Goal: Task Accomplishment & Management: Complete application form

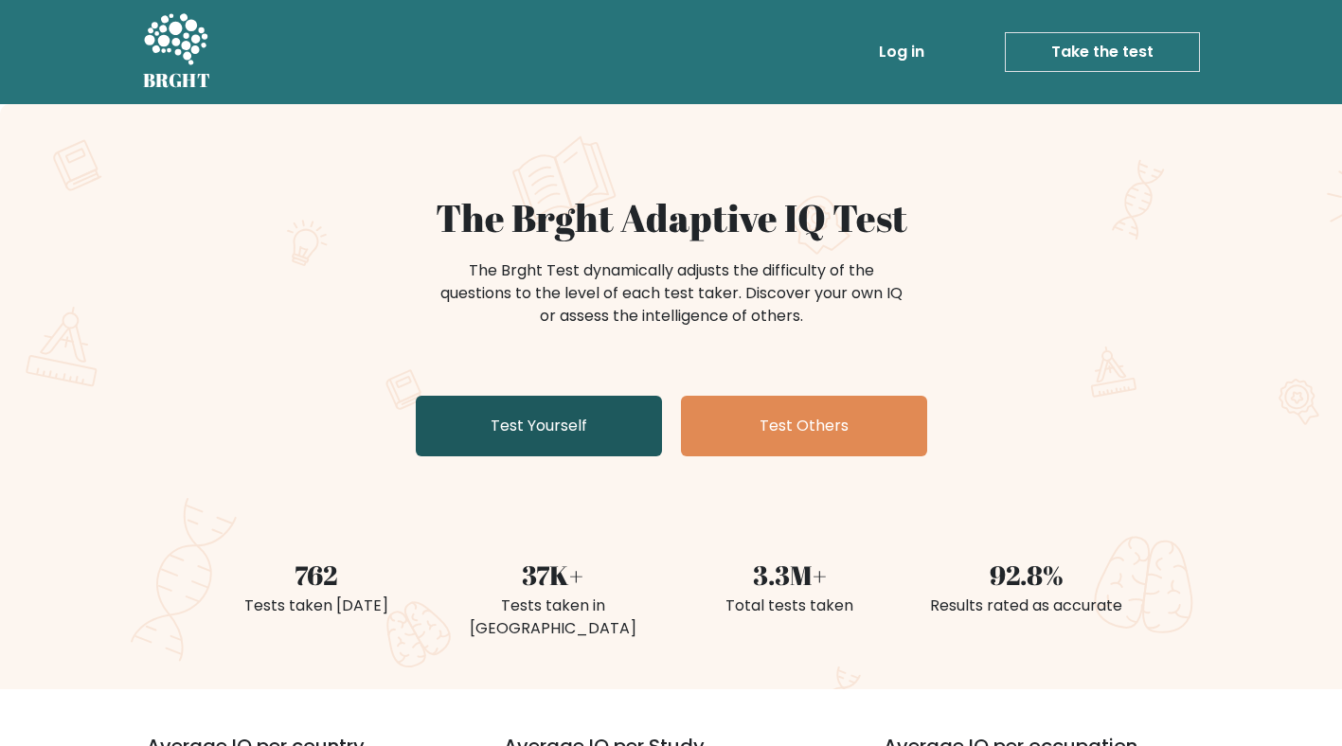
click at [564, 434] on link "Test Yourself" at bounding box center [539, 426] width 246 height 61
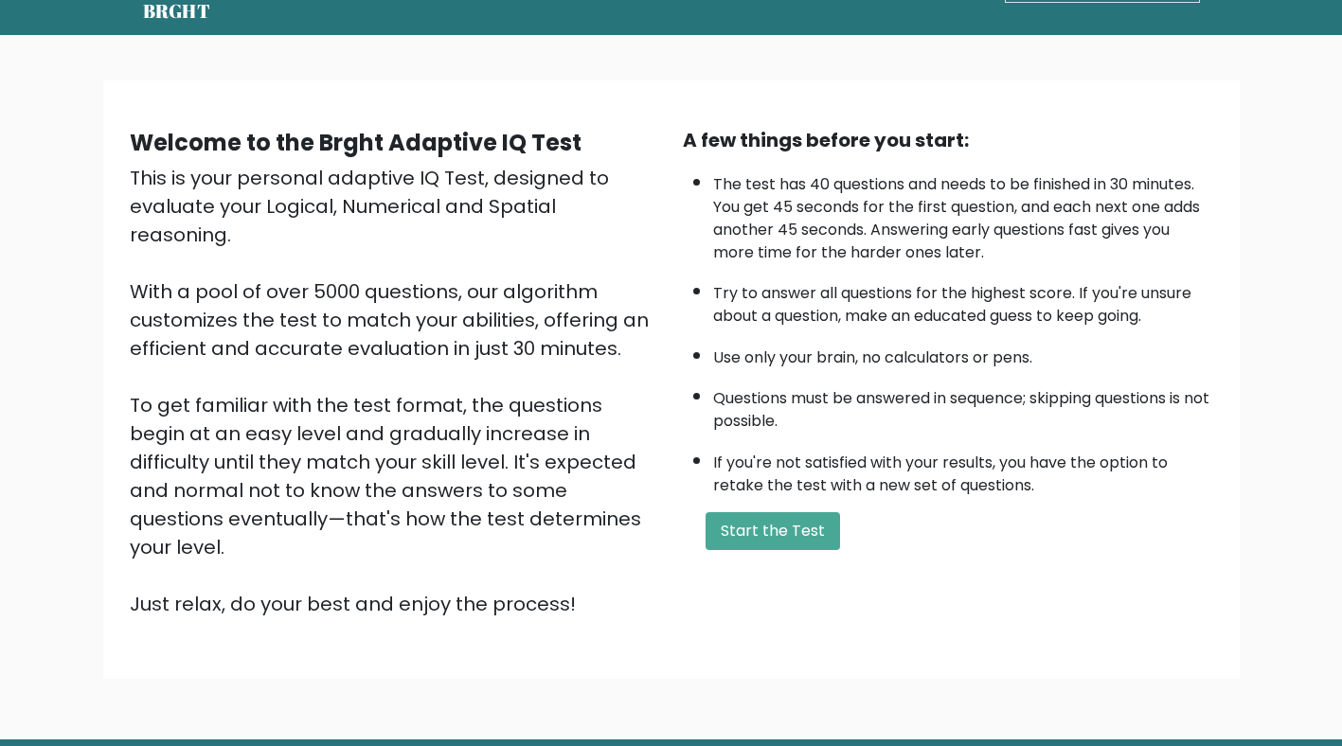
scroll to position [121, 0]
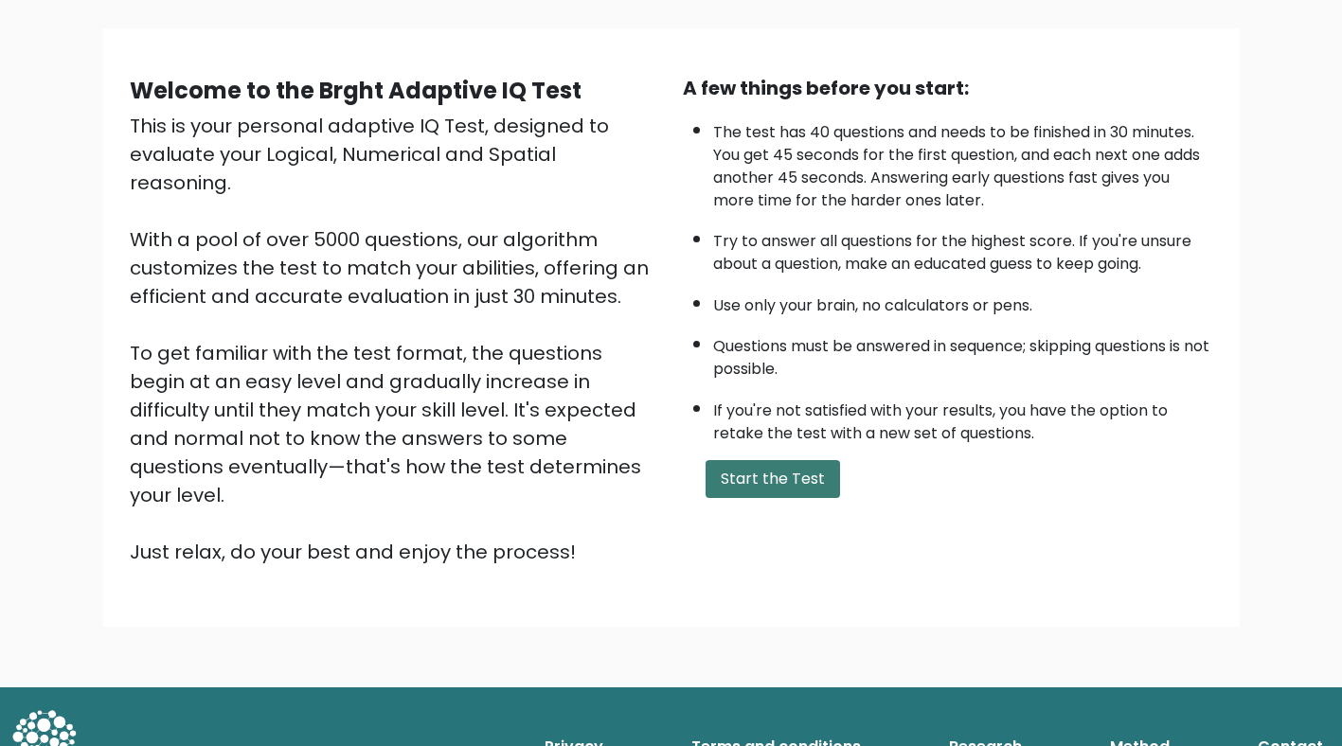
click at [816, 485] on button "Start the Test" at bounding box center [773, 479] width 134 height 38
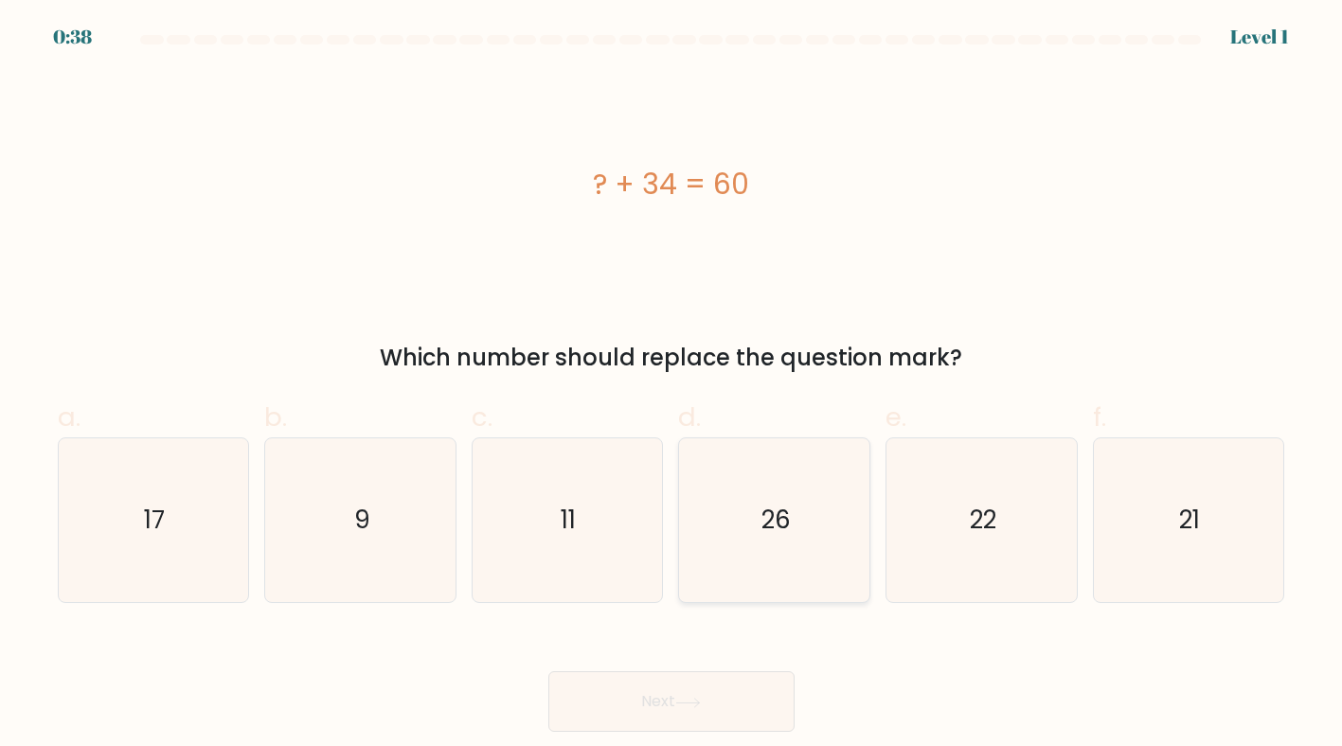
click at [829, 522] on icon "26" at bounding box center [774, 521] width 165 height 165
click at [672, 385] on input "d. 26" at bounding box center [671, 379] width 1 height 12
radio input "true"
click at [668, 685] on button "Next" at bounding box center [671, 701] width 246 height 61
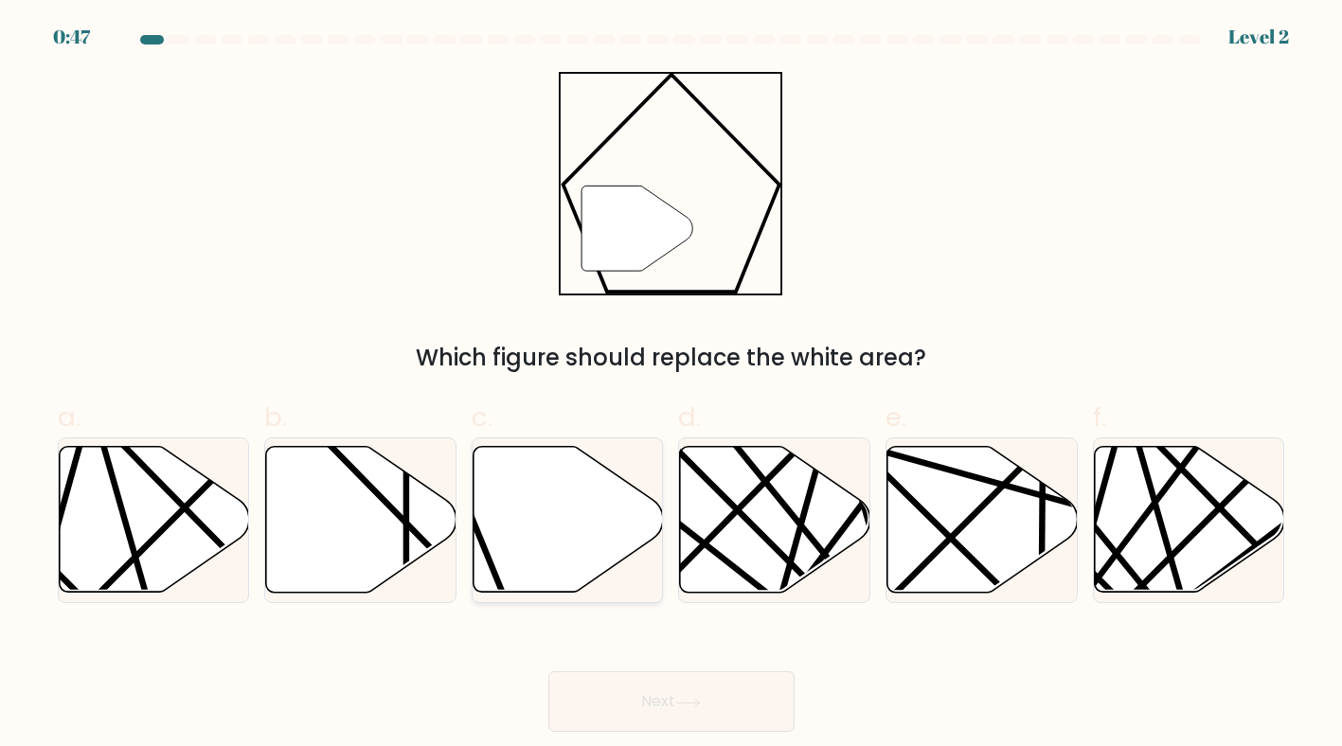
click at [573, 516] on icon at bounding box center [569, 520] width 190 height 146
click at [671, 385] on input "c." at bounding box center [671, 379] width 1 height 12
radio input "true"
click at [719, 706] on button "Next" at bounding box center [671, 701] width 246 height 61
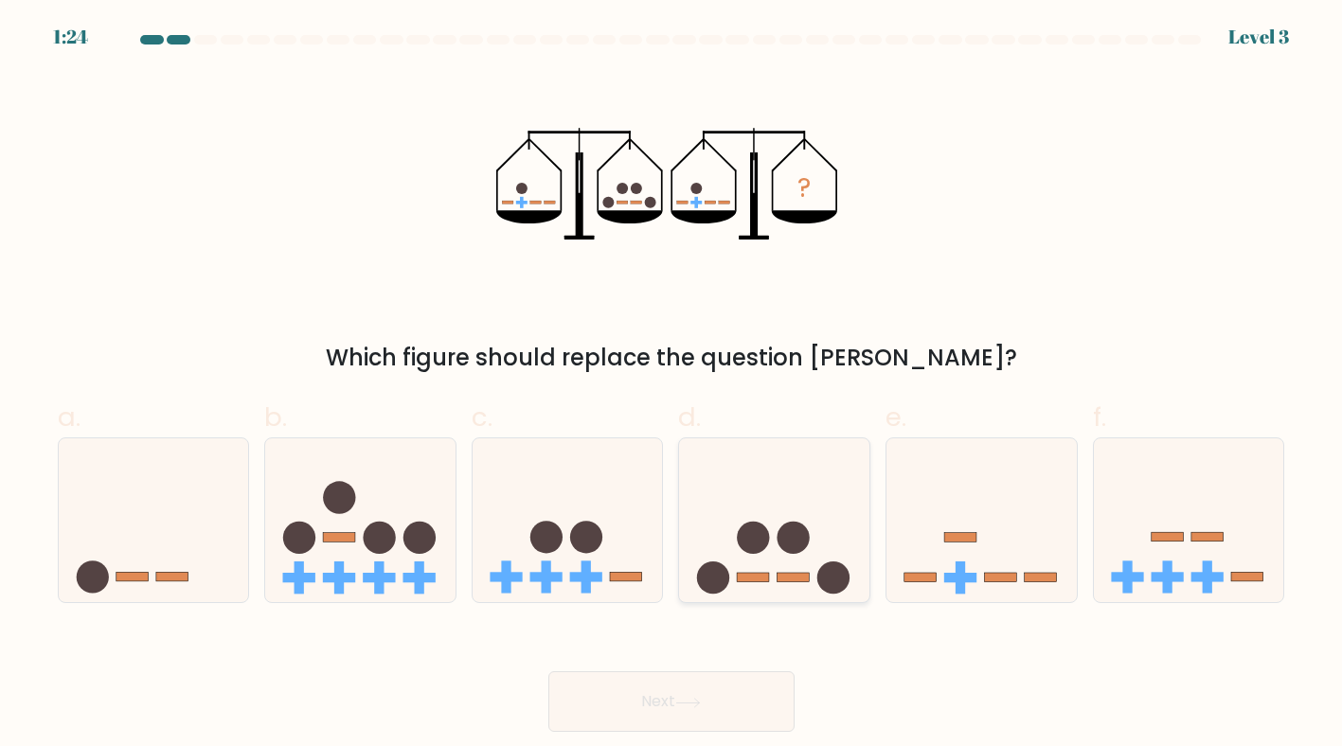
click at [791, 470] on icon at bounding box center [774, 519] width 190 height 157
click at [672, 385] on input "d." at bounding box center [671, 379] width 1 height 12
radio input "true"
click at [735, 702] on button "Next" at bounding box center [671, 701] width 246 height 61
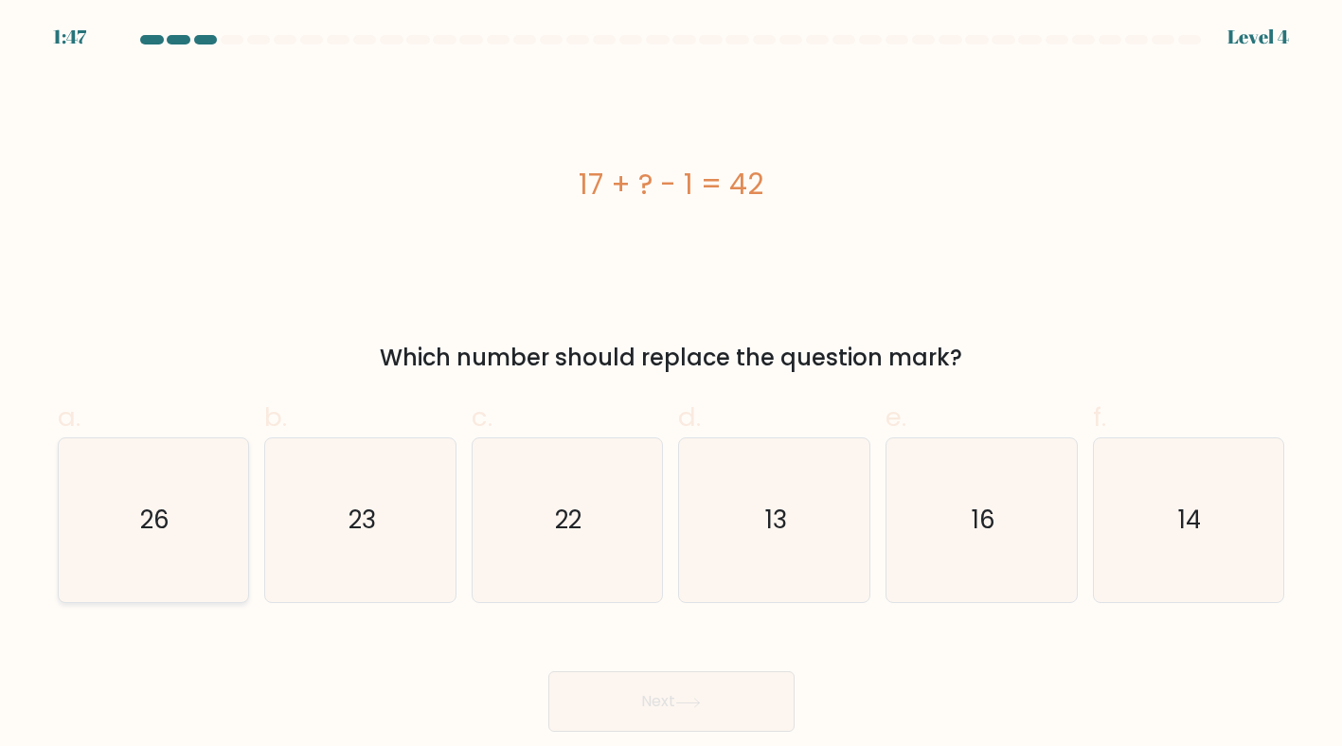
click at [156, 505] on text "26" at bounding box center [154, 520] width 29 height 34
click at [671, 385] on input "a. 26" at bounding box center [671, 379] width 1 height 12
radio input "true"
click at [646, 710] on button "Next" at bounding box center [671, 701] width 246 height 61
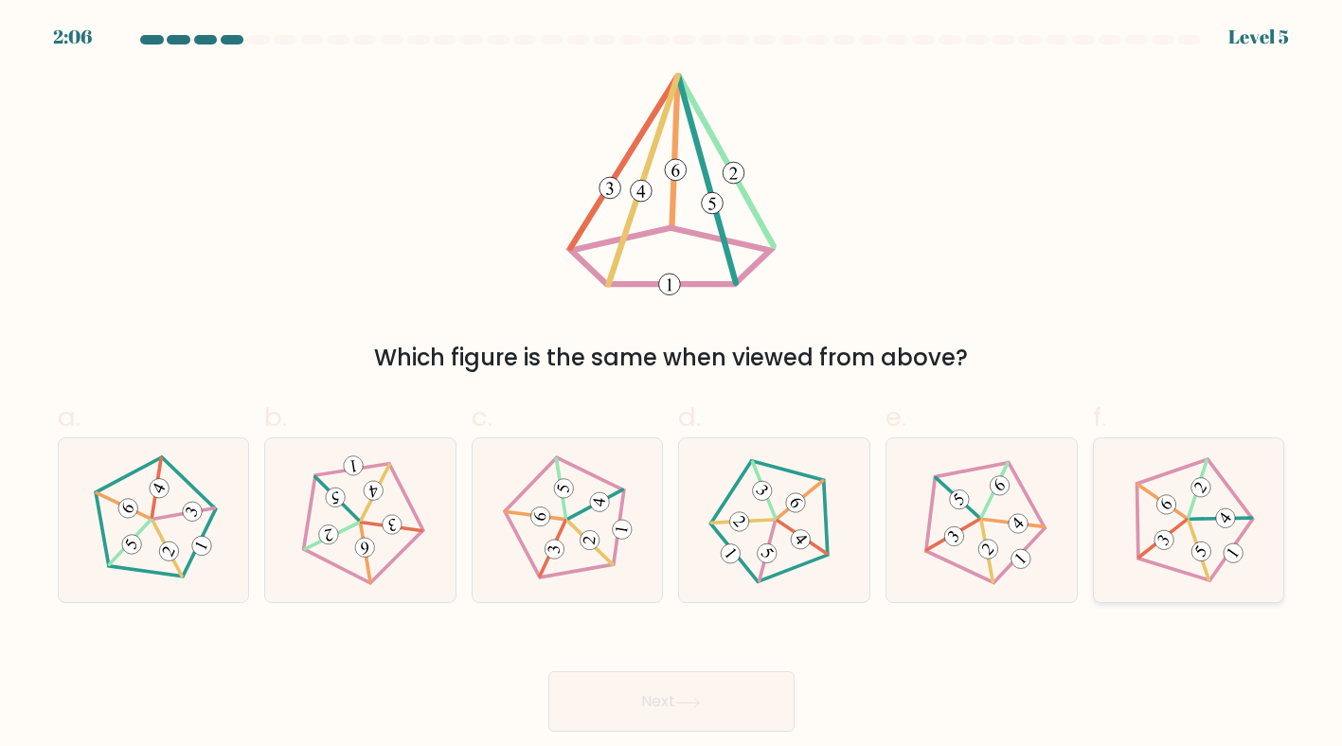
click at [1150, 543] on icon at bounding box center [1189, 521] width 132 height 132
click at [672, 385] on input "f." at bounding box center [671, 379] width 1 height 12
radio input "true"
click at [707, 690] on button "Next" at bounding box center [671, 701] width 246 height 61
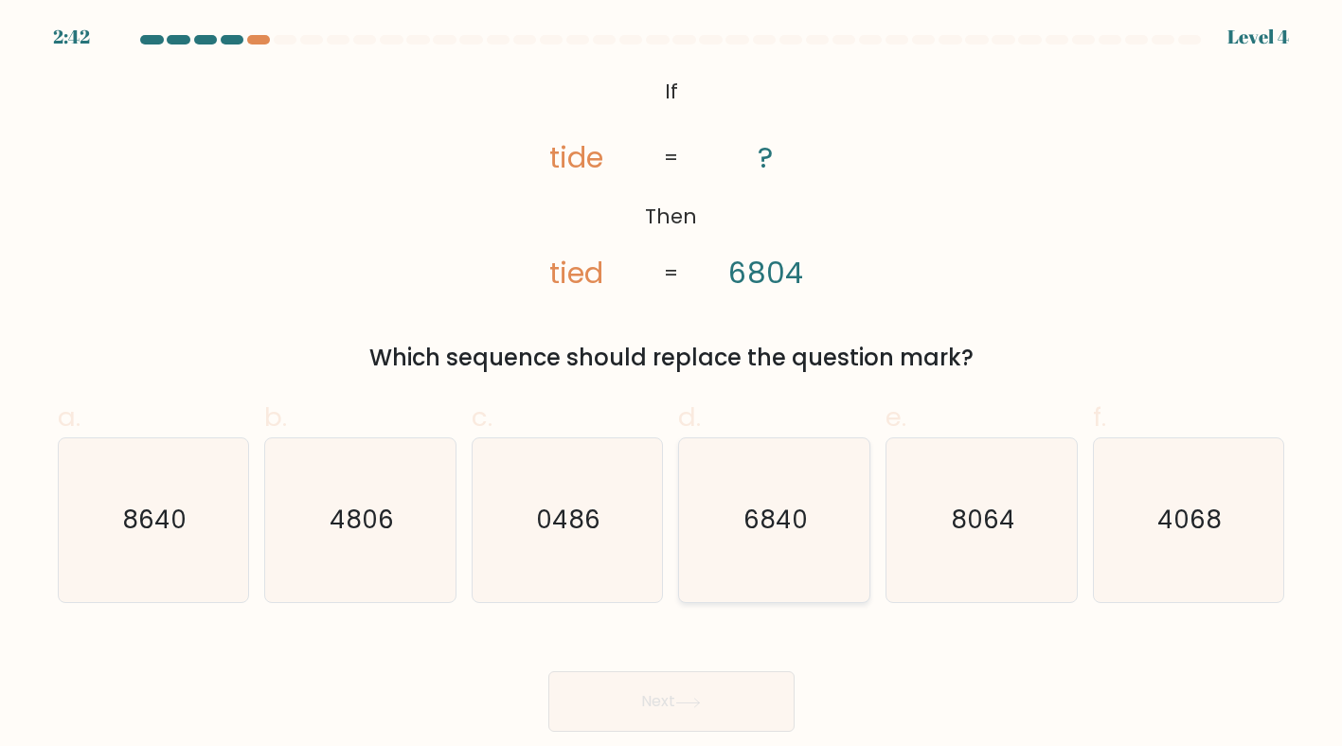
click at [762, 488] on icon "6840" at bounding box center [774, 521] width 165 height 165
click at [672, 385] on input "d. 6840" at bounding box center [671, 379] width 1 height 12
radio input "true"
click at [699, 704] on icon at bounding box center [687, 702] width 23 height 9
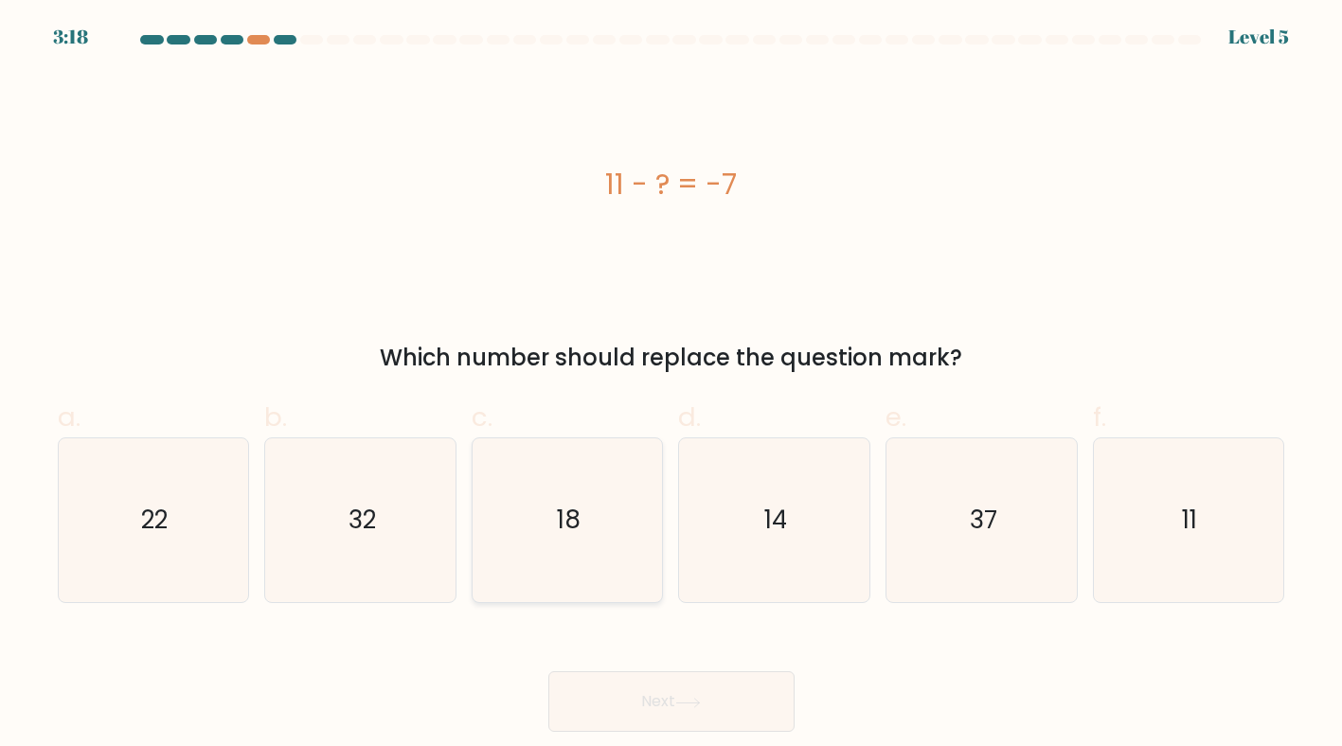
click at [609, 557] on icon "18" at bounding box center [567, 521] width 165 height 165
click at [671, 385] on input "c. 18" at bounding box center [671, 379] width 1 height 12
radio input "true"
click at [663, 716] on button "Next" at bounding box center [671, 701] width 246 height 61
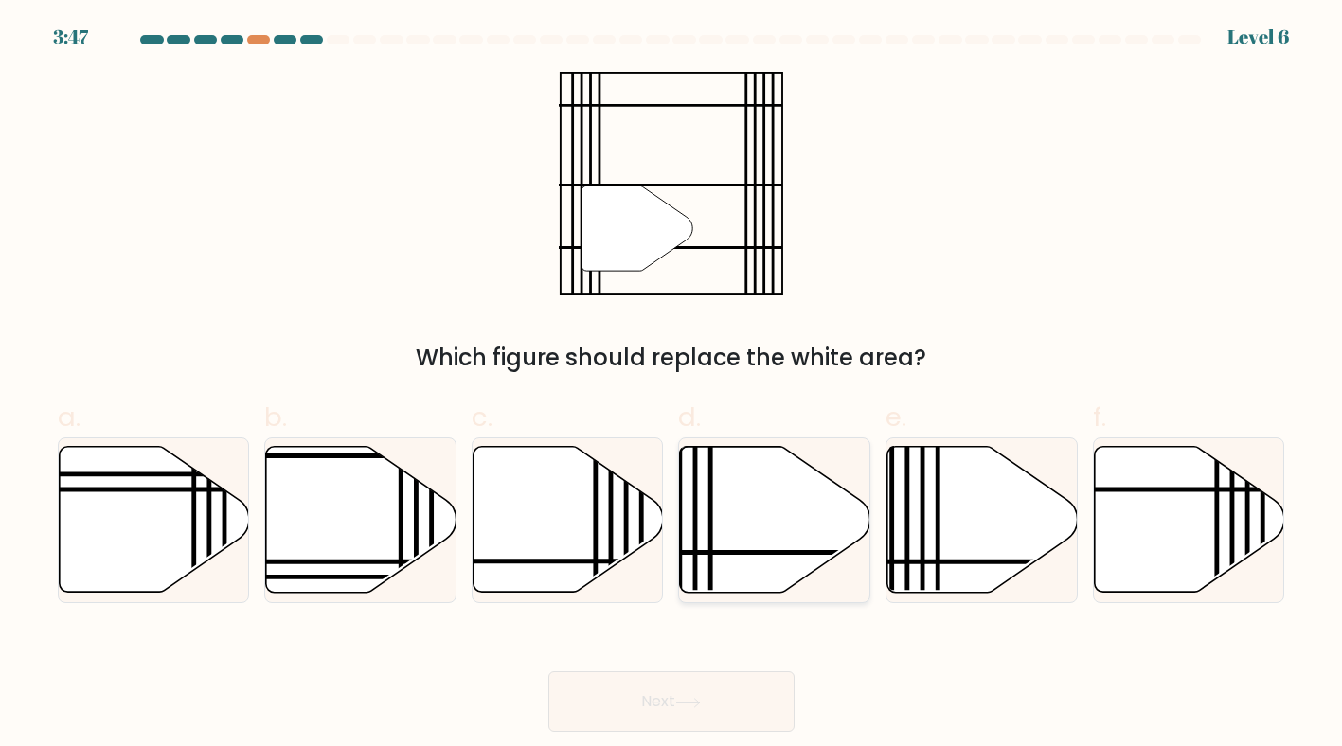
click at [763, 514] on icon at bounding box center [775, 520] width 190 height 146
click at [672, 385] on input "d." at bounding box center [671, 379] width 1 height 12
radio input "true"
click at [717, 720] on button "Next" at bounding box center [671, 701] width 246 height 61
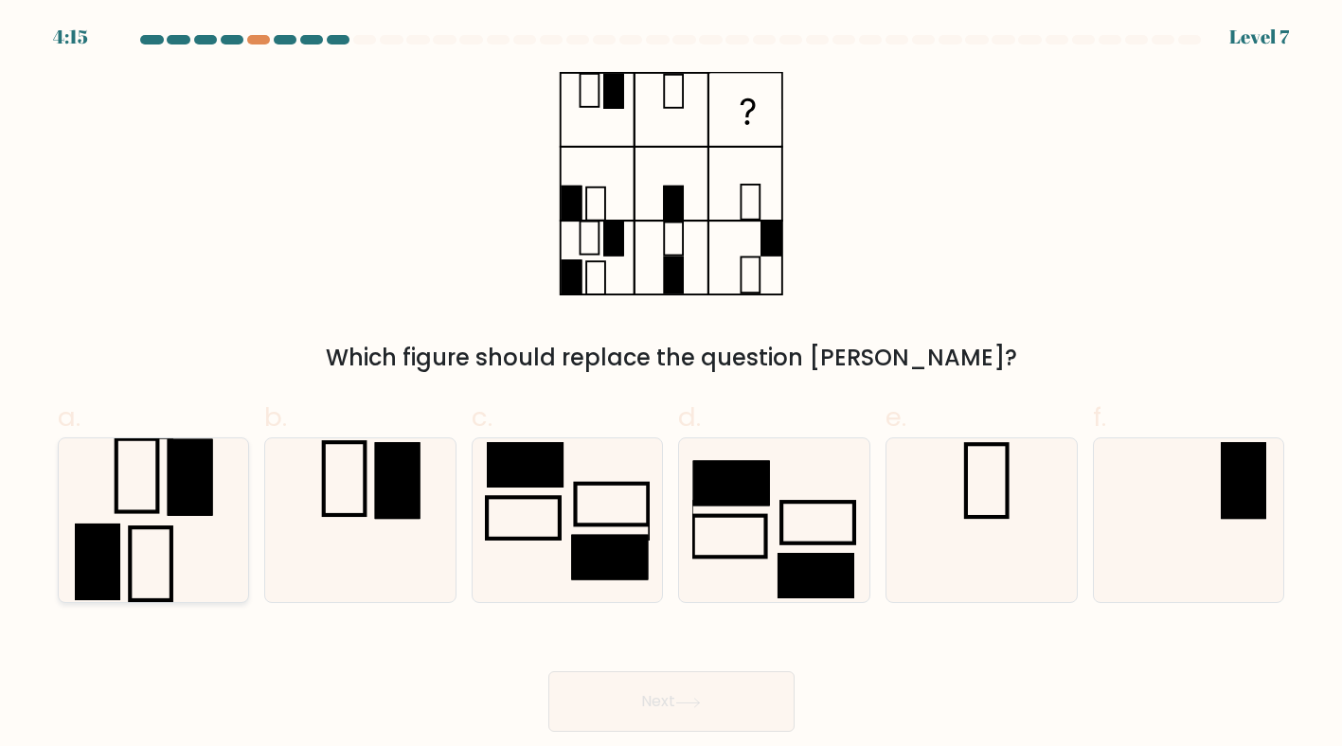
click at [153, 539] on icon at bounding box center [153, 521] width 165 height 165
click at [671, 385] on input "a." at bounding box center [671, 379] width 1 height 12
radio input "true"
click at [759, 693] on button "Next" at bounding box center [671, 701] width 246 height 61
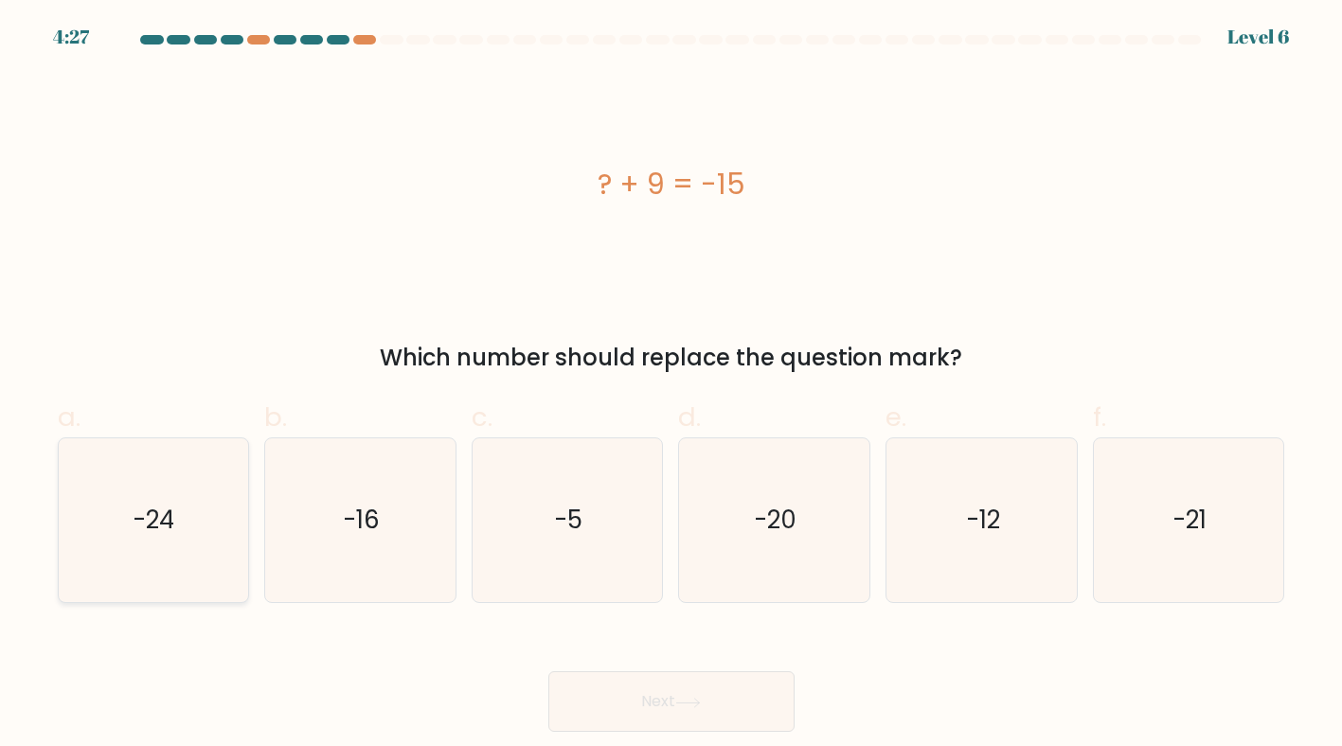
click at [151, 536] on text "-24" at bounding box center [155, 520] width 42 height 34
click at [671, 385] on input "a. -24" at bounding box center [671, 379] width 1 height 12
radio input "true"
click at [724, 687] on button "Next" at bounding box center [671, 701] width 246 height 61
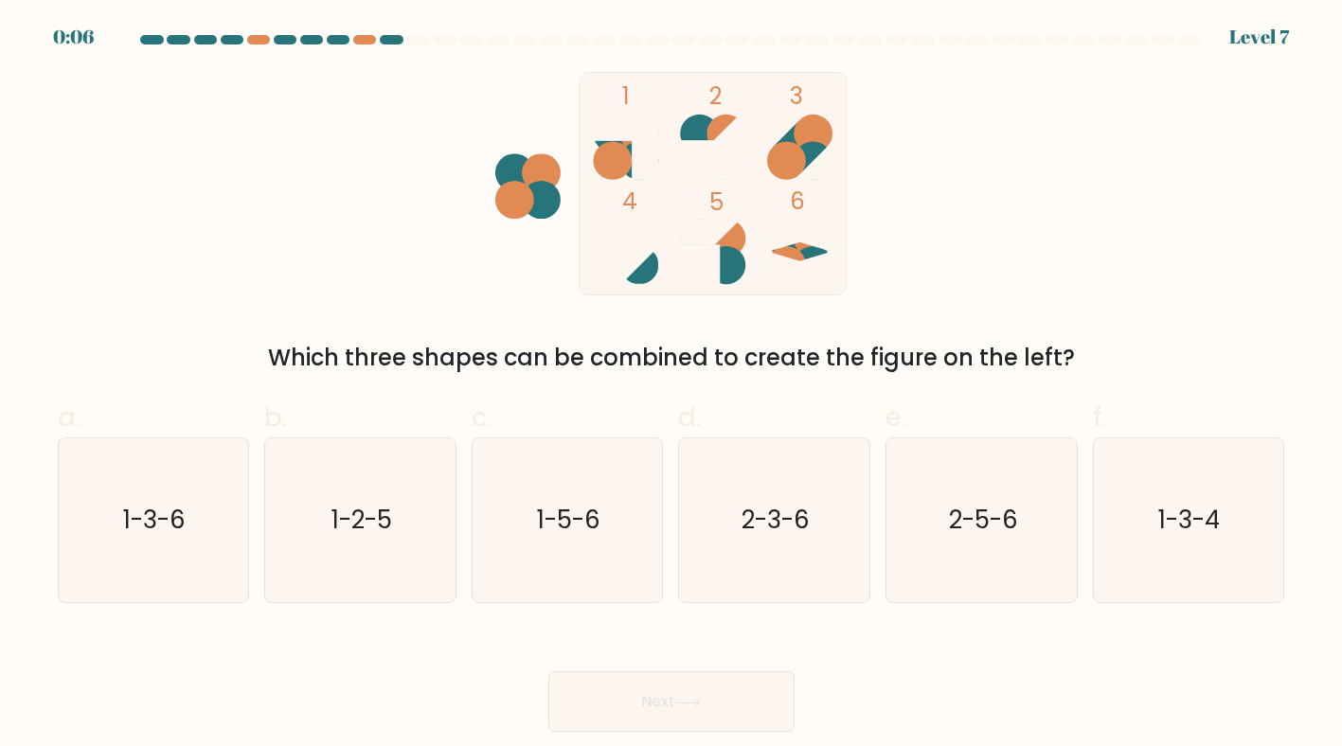
click at [620, 41] on div at bounding box center [630, 39] width 23 height 9
click at [624, 41] on div at bounding box center [630, 39] width 23 height 9
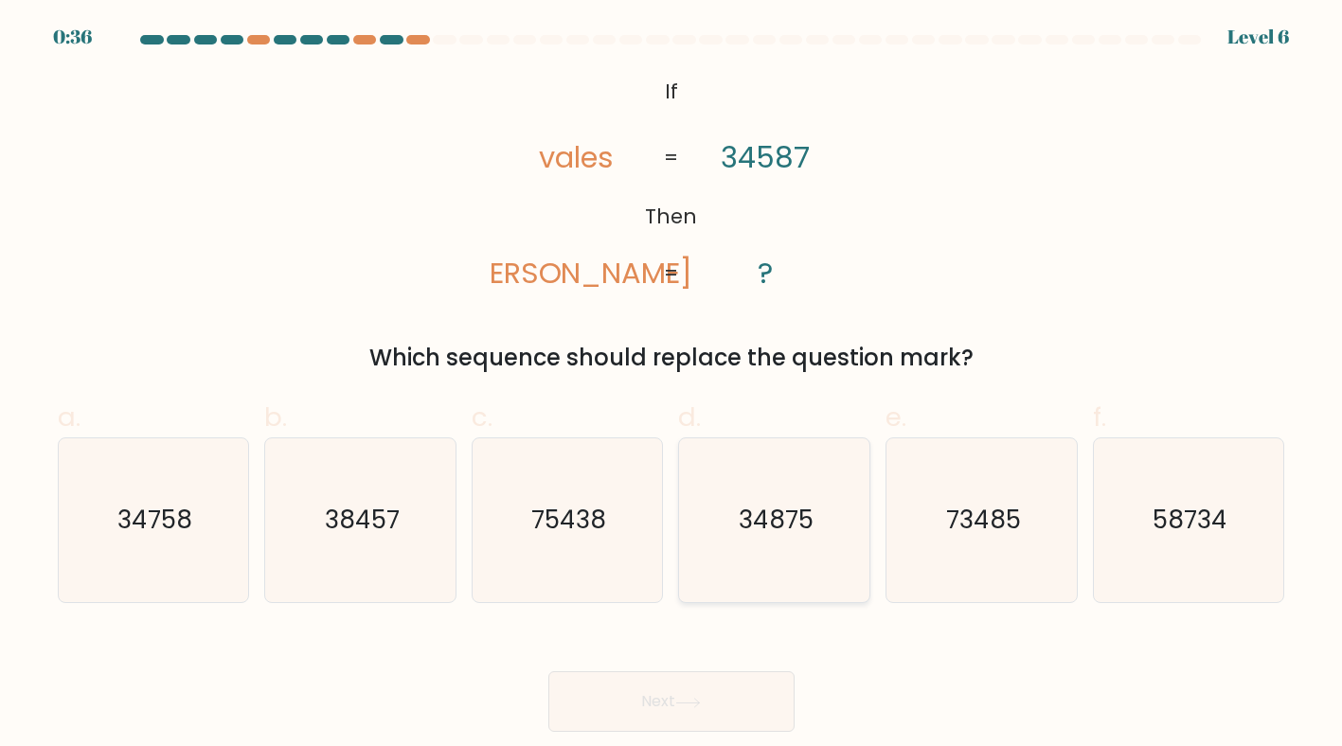
click at [779, 553] on icon "34875" at bounding box center [774, 521] width 165 height 165
click at [672, 385] on input "d. 34875" at bounding box center [671, 379] width 1 height 12
radio input "true"
click at [731, 679] on button "Next" at bounding box center [671, 701] width 246 height 61
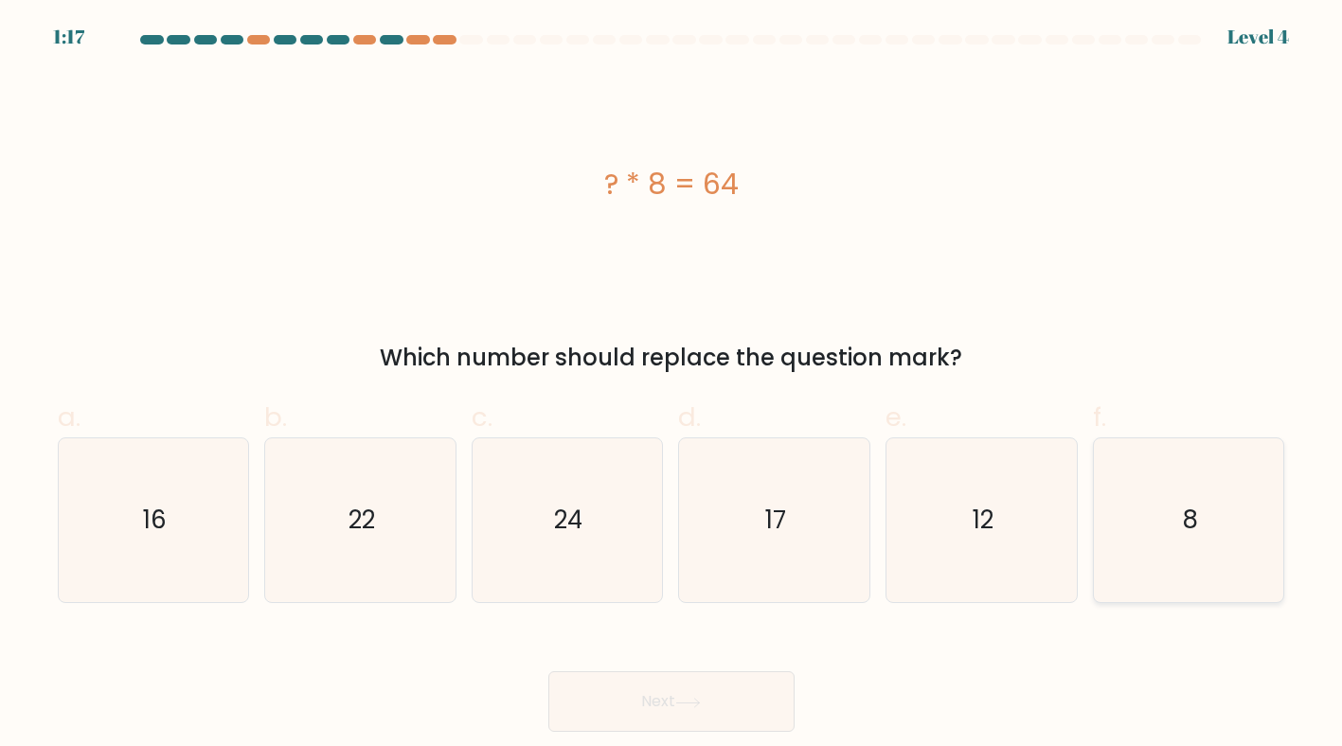
click at [1149, 516] on icon "8" at bounding box center [1188, 521] width 165 height 165
click at [672, 385] on input "f. 8" at bounding box center [671, 379] width 1 height 12
radio input "true"
click at [682, 688] on button "Next" at bounding box center [671, 701] width 246 height 61
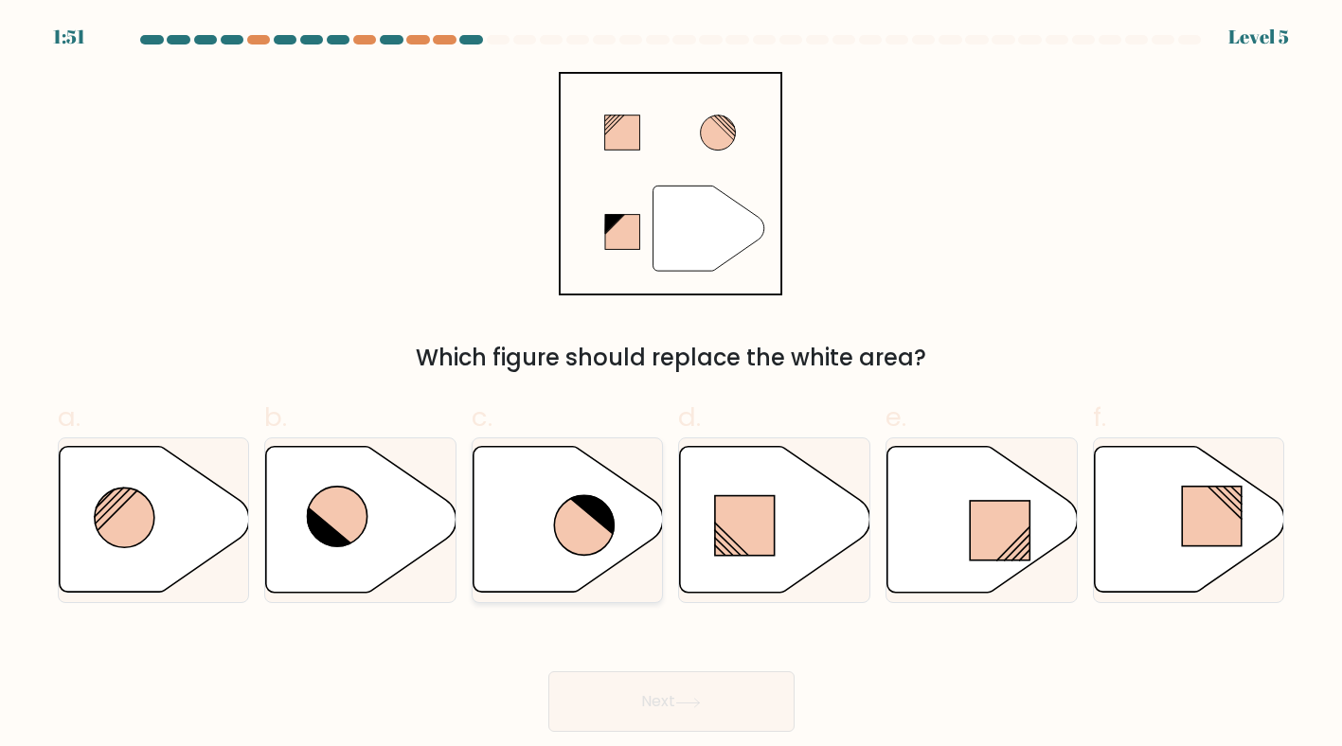
click at [586, 515] on icon at bounding box center [584, 526] width 60 height 60
click at [671, 385] on input "c." at bounding box center [671, 379] width 1 height 12
radio input "true"
click at [777, 669] on div "Next" at bounding box center [671, 679] width 1250 height 106
click at [745, 699] on button "Next" at bounding box center [671, 701] width 246 height 61
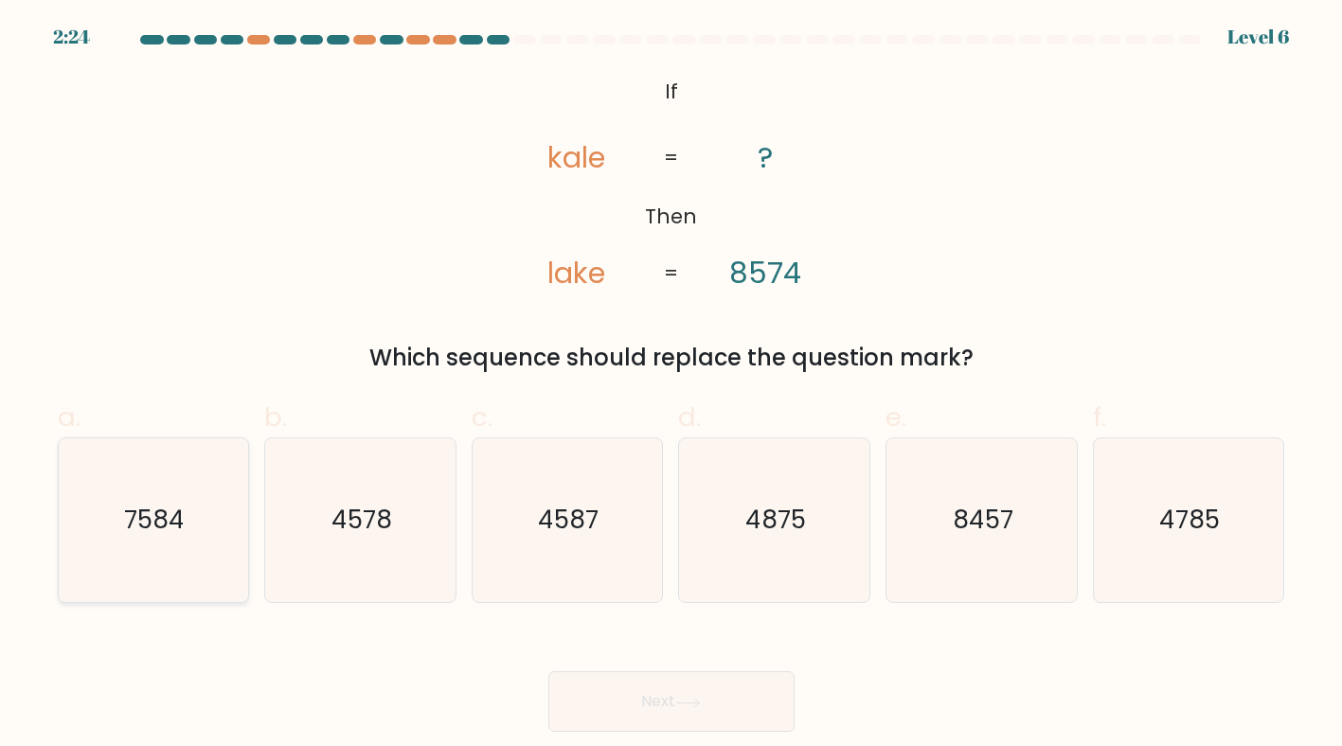
click at [141, 493] on icon "7584" at bounding box center [153, 521] width 165 height 165
click at [671, 385] on input "a. 7584" at bounding box center [671, 379] width 1 height 12
radio input "true"
click at [762, 713] on button "Next" at bounding box center [671, 701] width 246 height 61
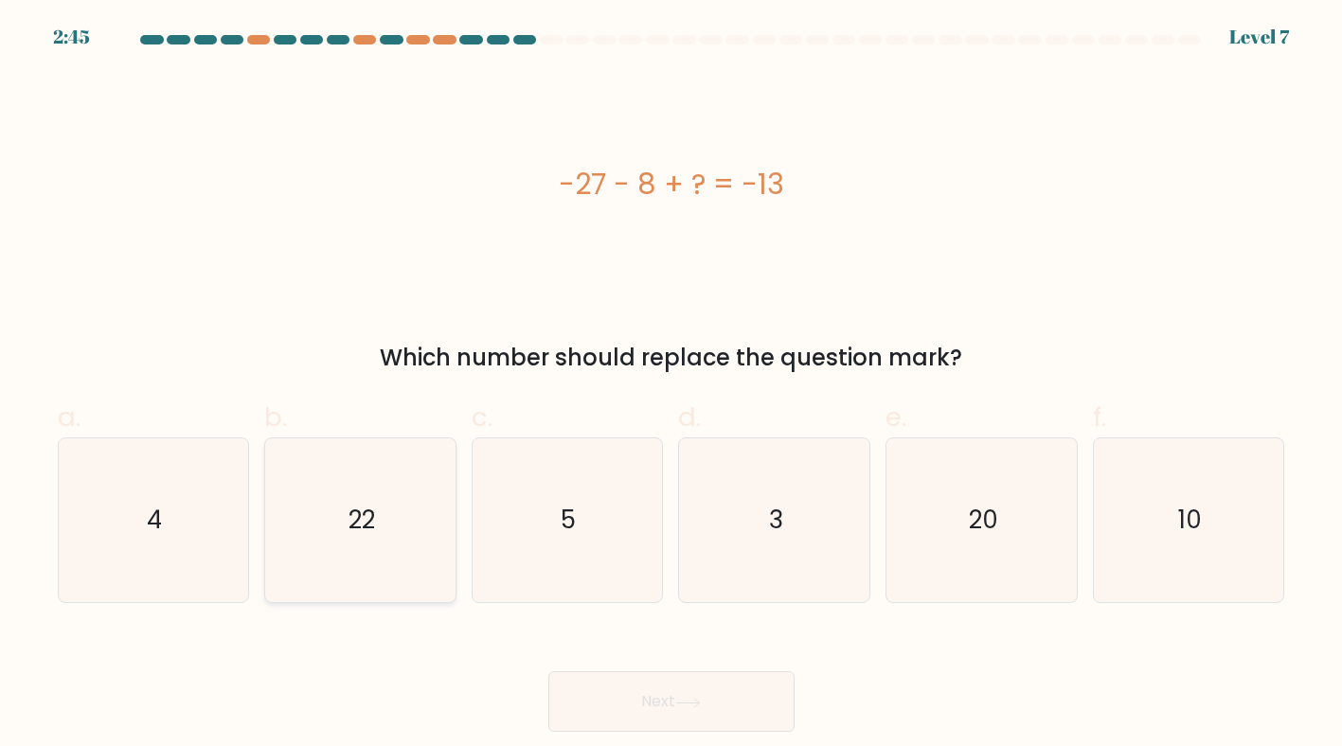
click at [387, 528] on icon "22" at bounding box center [360, 521] width 165 height 165
click at [671, 385] on input "b. 22" at bounding box center [671, 379] width 1 height 12
radio input "true"
click at [805, 581] on icon "3" at bounding box center [774, 521] width 165 height 165
click at [672, 385] on input "d. 3" at bounding box center [671, 379] width 1 height 12
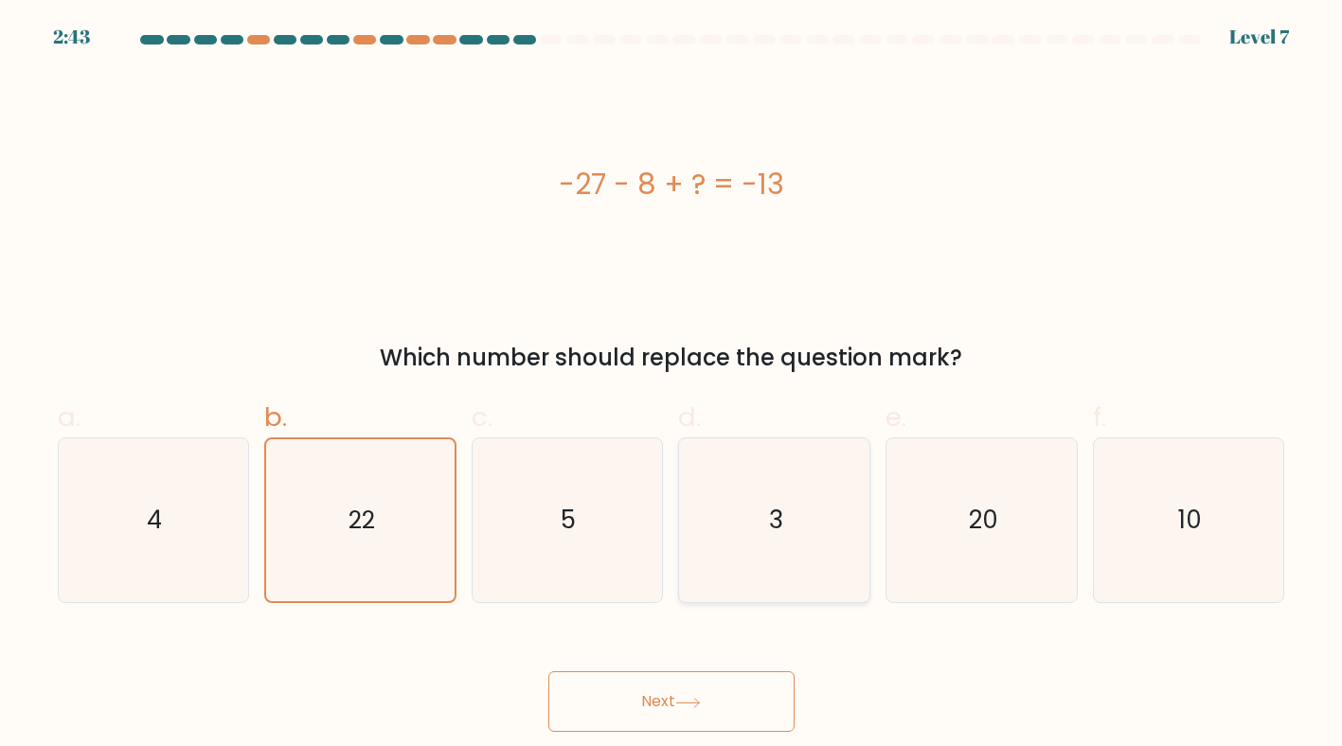
radio input "true"
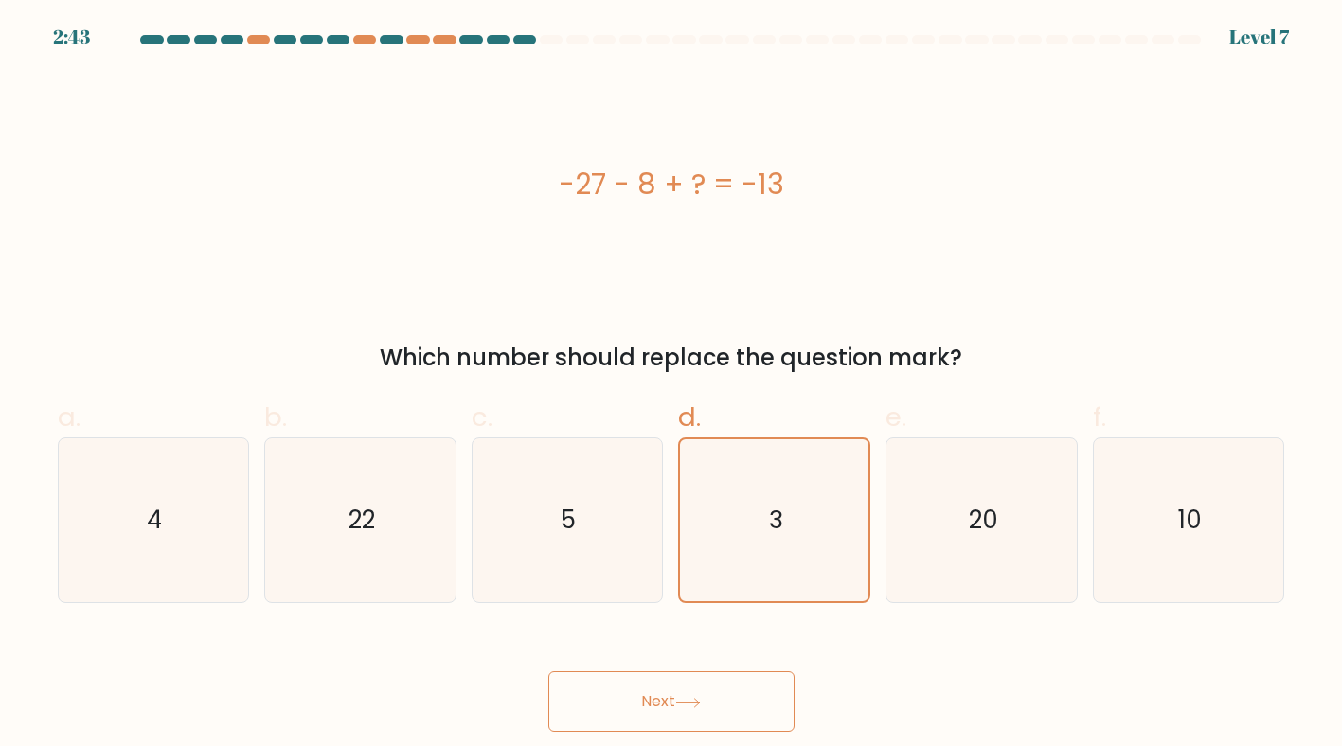
click at [690, 689] on button "Next" at bounding box center [671, 701] width 246 height 61
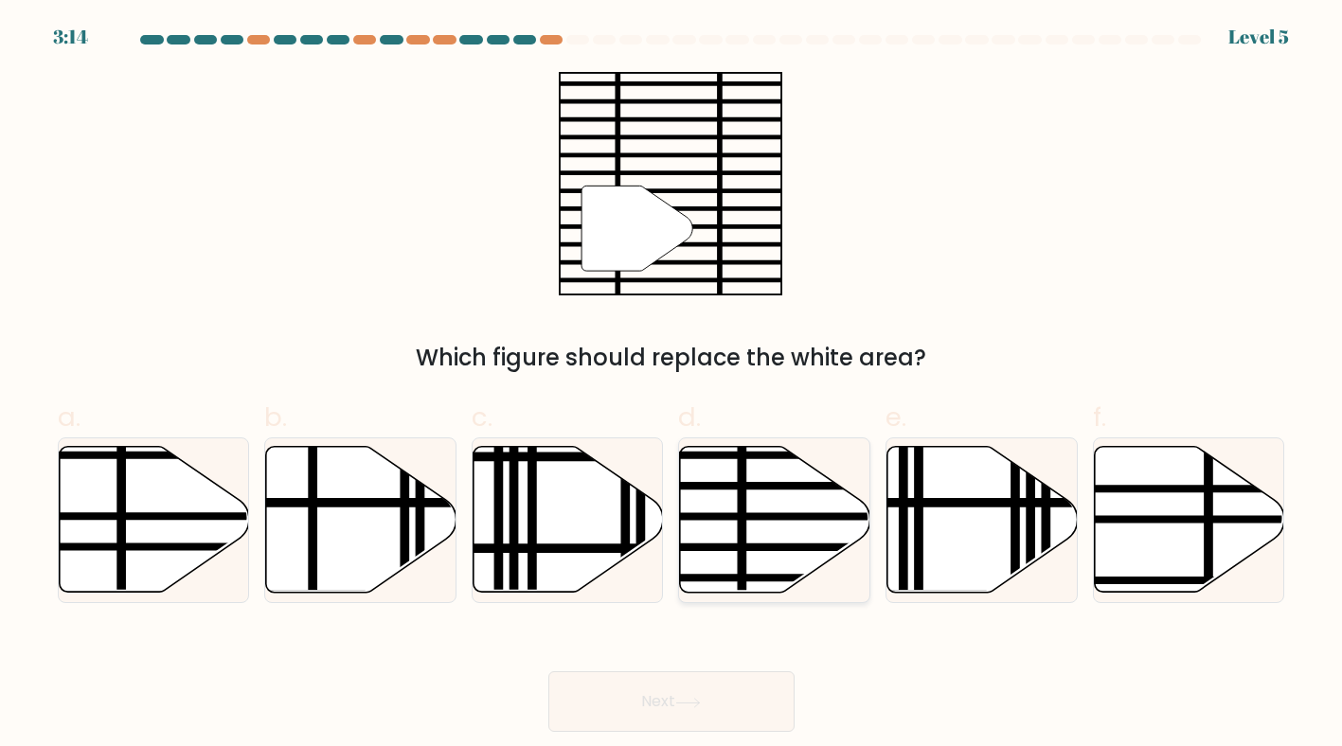
click at [840, 528] on icon at bounding box center [775, 520] width 190 height 146
click at [672, 385] on input "d." at bounding box center [671, 379] width 1 height 12
radio input "true"
click at [733, 681] on button "Next" at bounding box center [671, 701] width 246 height 61
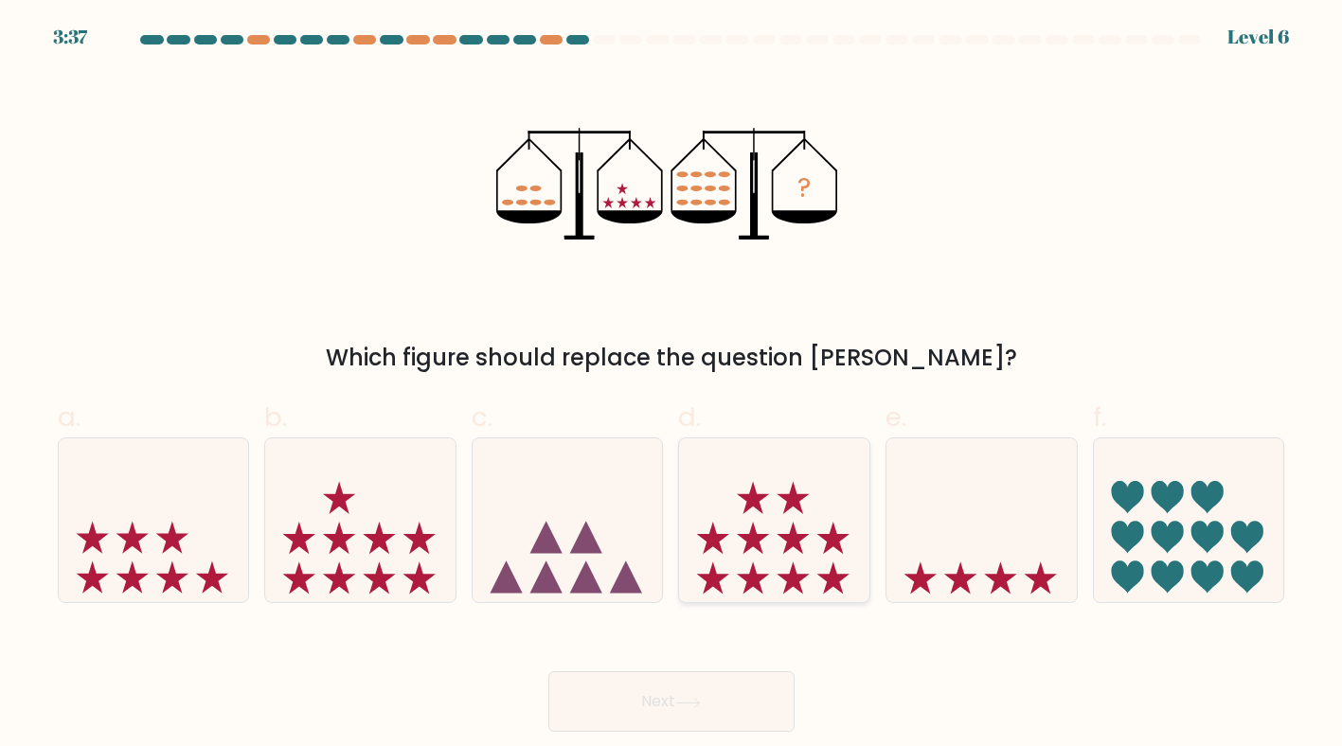
click at [759, 561] on icon at bounding box center [774, 519] width 190 height 157
click at [672, 385] on input "d." at bounding box center [671, 379] width 1 height 12
radio input "true"
click at [300, 562] on icon at bounding box center [360, 519] width 190 height 157
click at [671, 385] on input "b." at bounding box center [671, 379] width 1 height 12
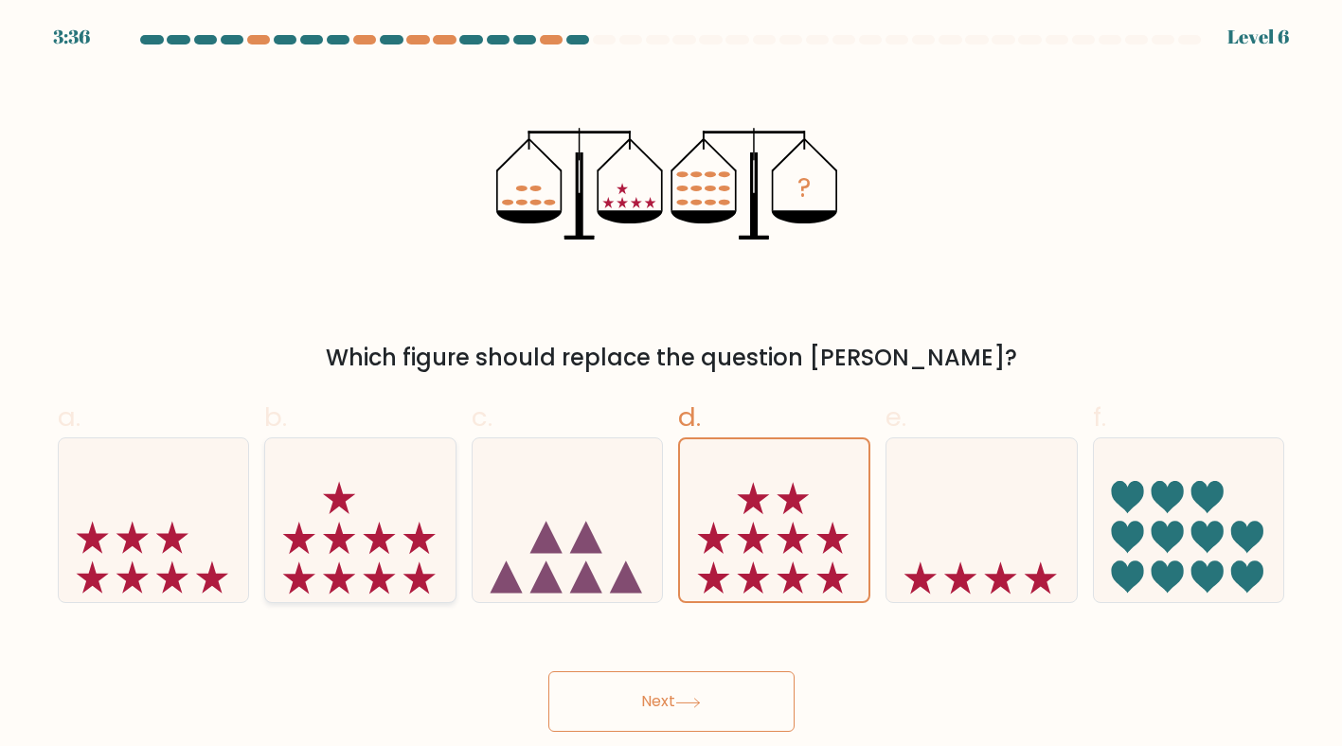
radio input "true"
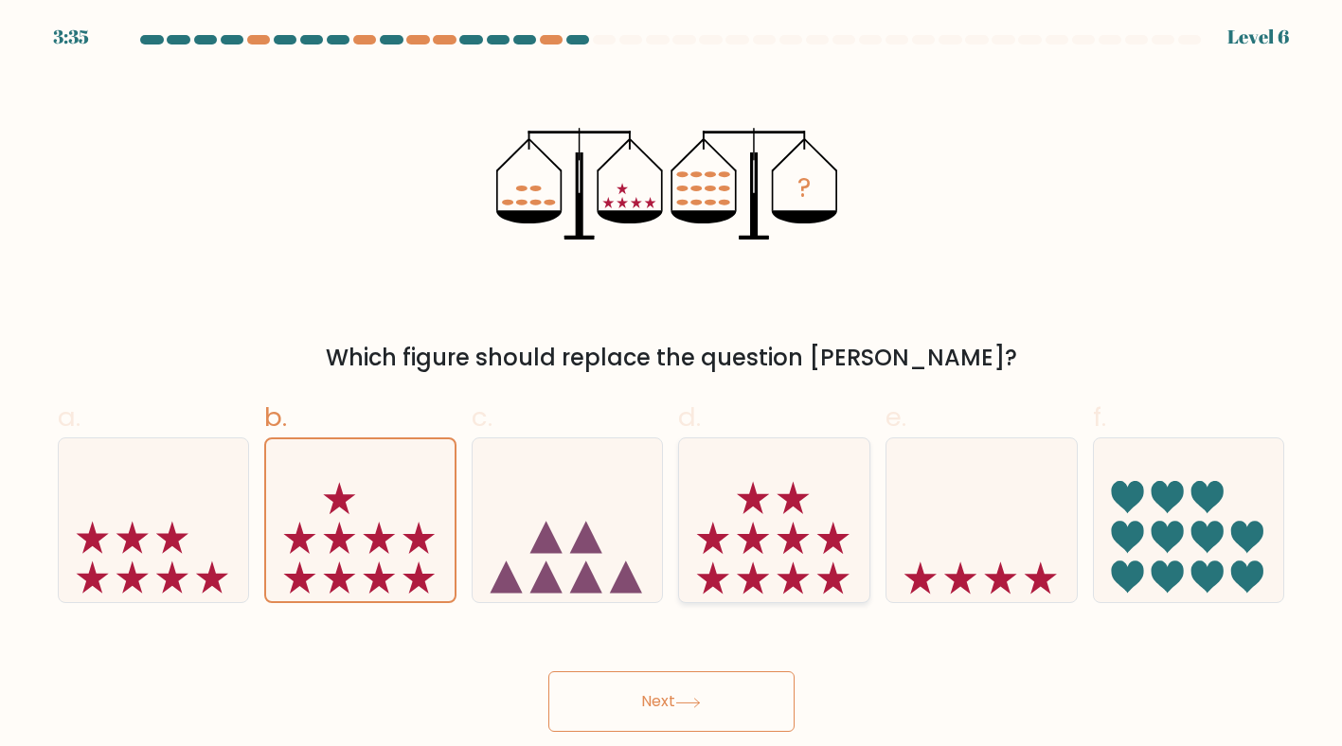
click at [776, 559] on icon at bounding box center [774, 519] width 190 height 157
click at [672, 385] on input "d." at bounding box center [671, 379] width 1 height 12
radio input "true"
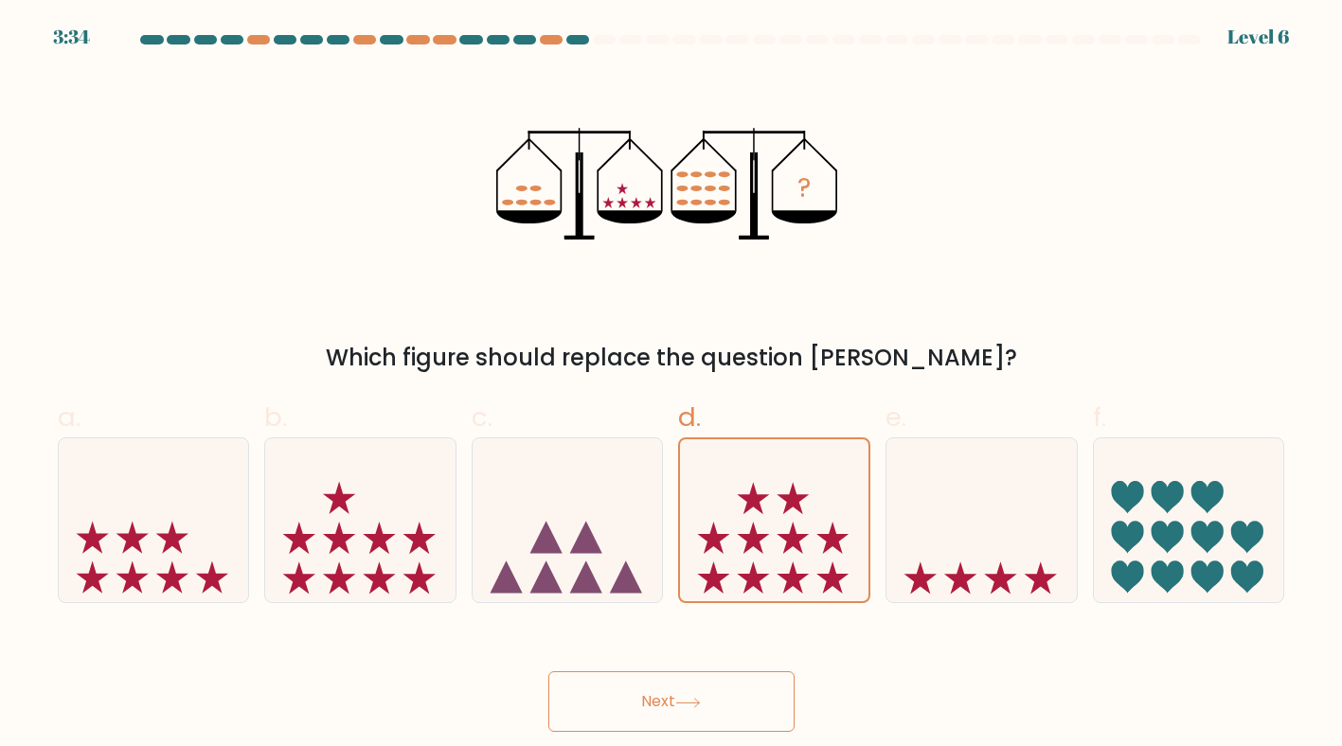
click at [766, 732] on body "3:34 Level 6" at bounding box center [671, 373] width 1342 height 746
click at [741, 681] on button "Next" at bounding box center [671, 701] width 246 height 61
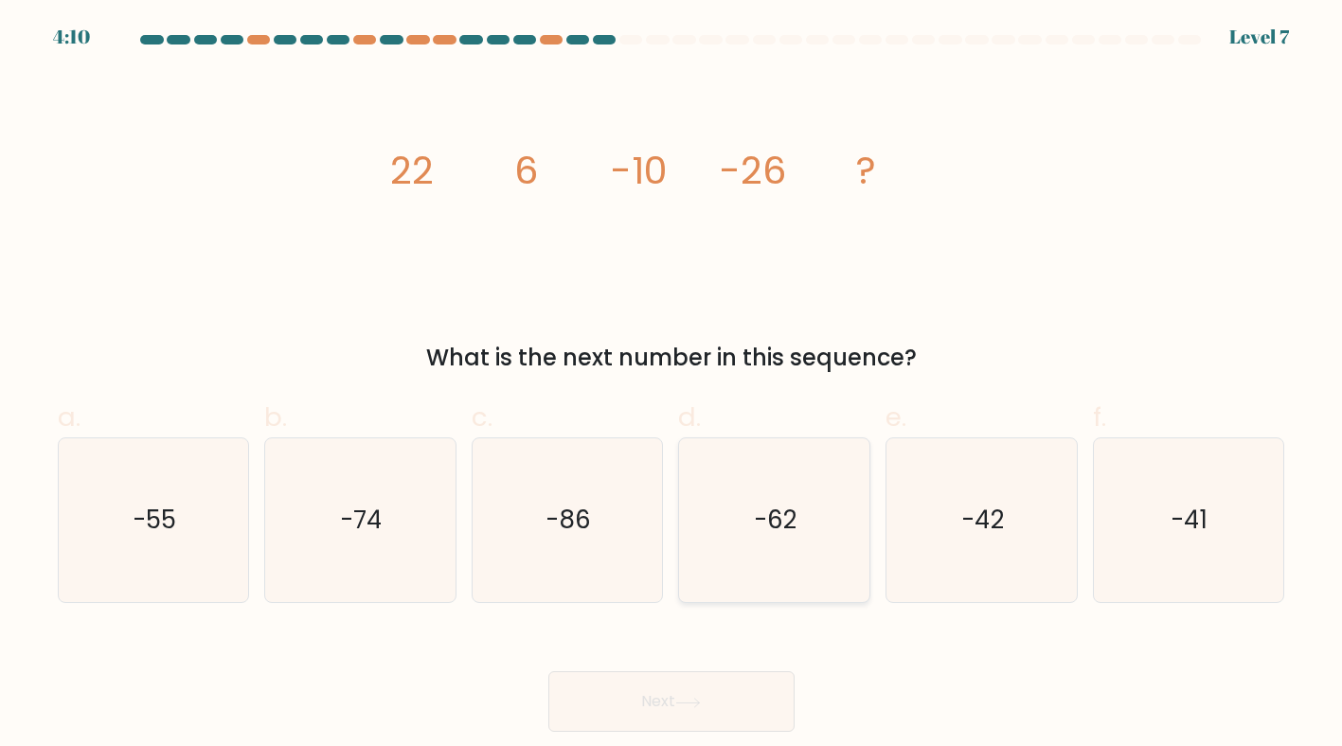
click at [762, 571] on icon "-62" at bounding box center [774, 521] width 165 height 165
click at [672, 385] on input "d. -62" at bounding box center [671, 379] width 1 height 12
radio input "true"
click at [762, 571] on icon "-62" at bounding box center [774, 520] width 163 height 163
click at [672, 385] on input "d. -62" at bounding box center [671, 379] width 1 height 12
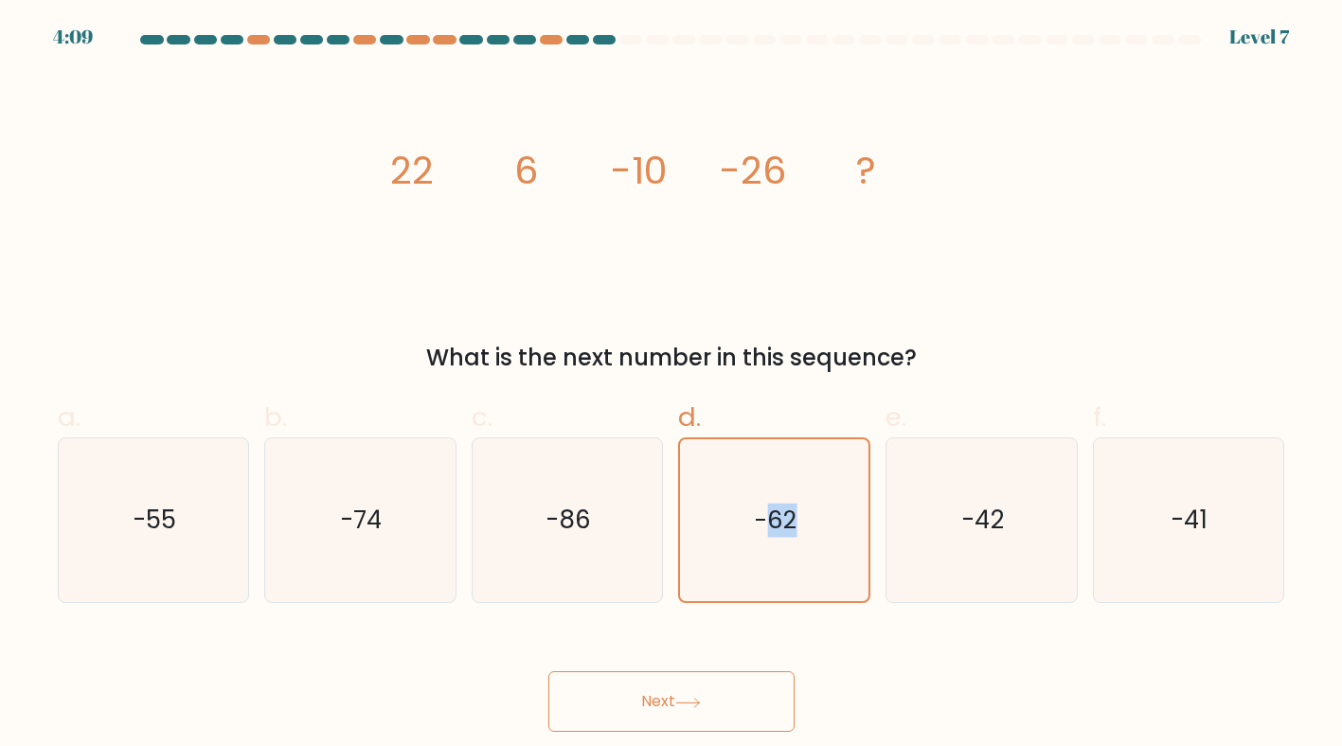
click at [752, 688] on button "Next" at bounding box center [671, 701] width 246 height 61
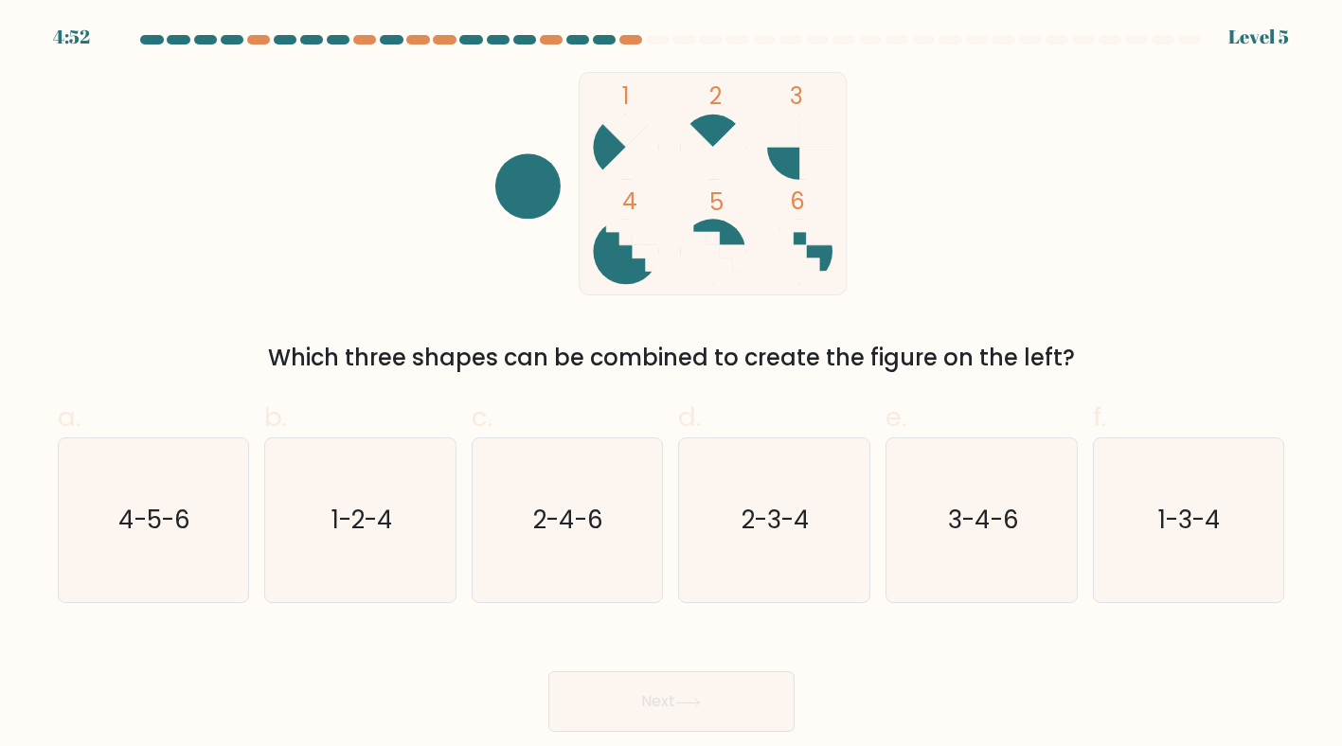
click at [1246, 30] on div "Level 5" at bounding box center [1258, 37] width 61 height 28
click at [1148, 60] on form at bounding box center [671, 383] width 1342 height 697
click at [1050, 45] on div at bounding box center [671, 43] width 1250 height 17
click at [954, 35] on div at bounding box center [950, 39] width 23 height 9
